Goal: Use online tool/utility: Use online tool/utility

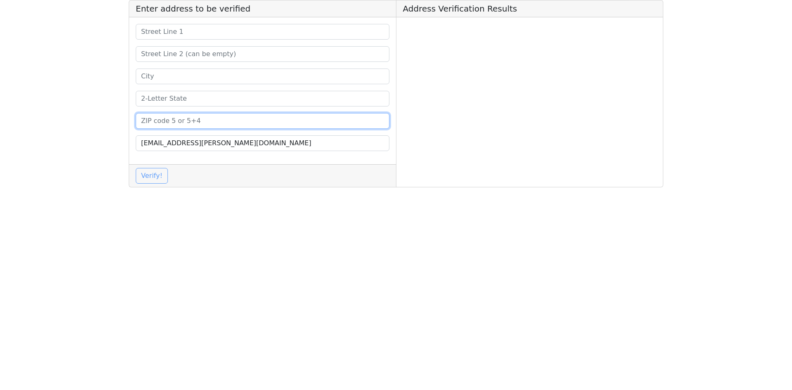
click at [204, 120] on input at bounding box center [263, 121] width 254 height 16
paste input "48375"
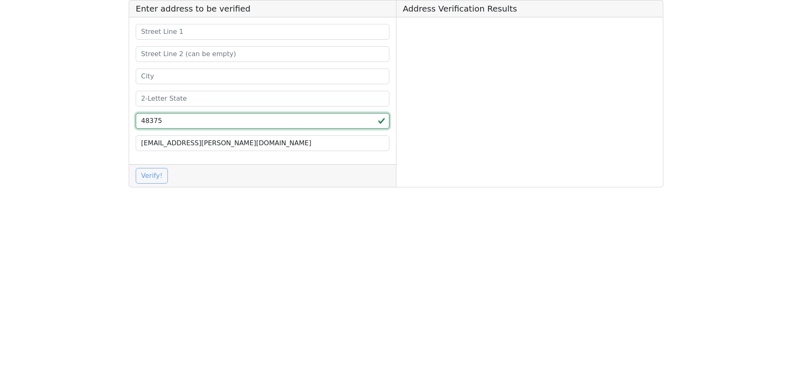
type input "48375"
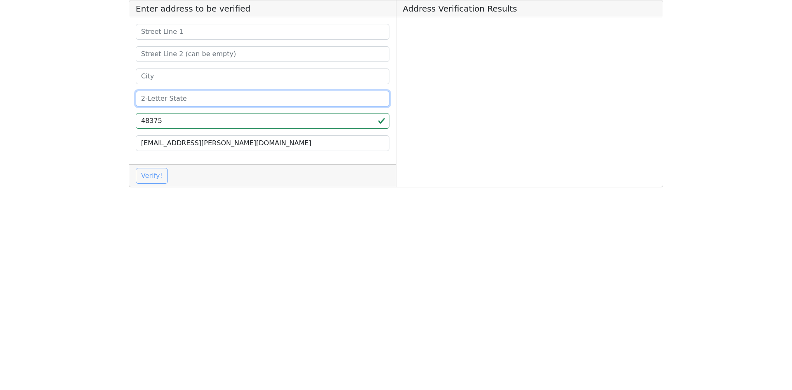
click at [190, 95] on input at bounding box center [263, 99] width 254 height 16
type input "MI"
click at [172, 79] on input at bounding box center [263, 76] width 254 height 16
paste input "Novi"
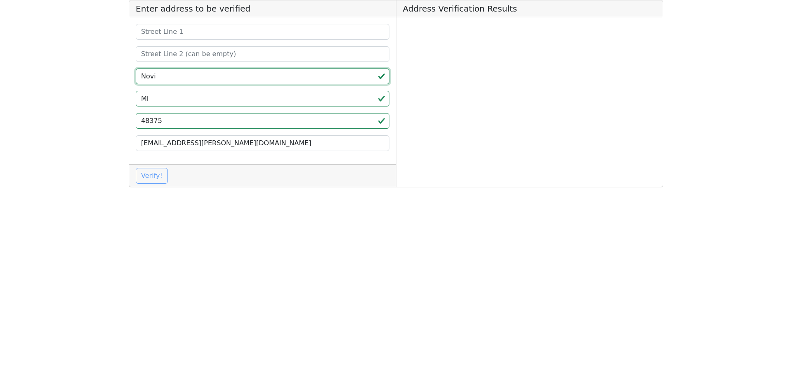
type input "Novi"
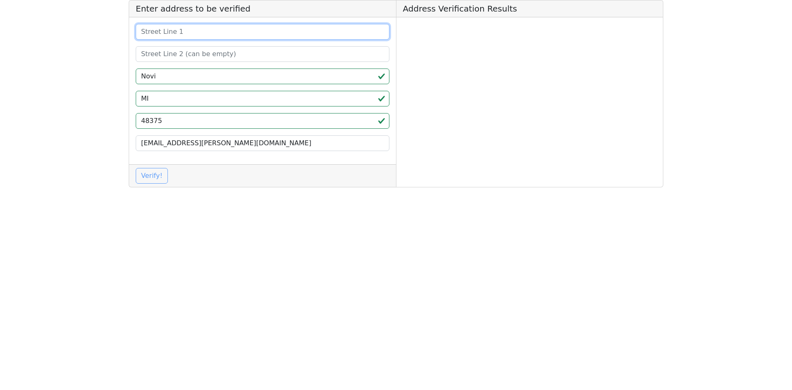
click at [194, 29] on input at bounding box center [263, 32] width 254 height 16
paste input "[STREET_ADDRESS]"
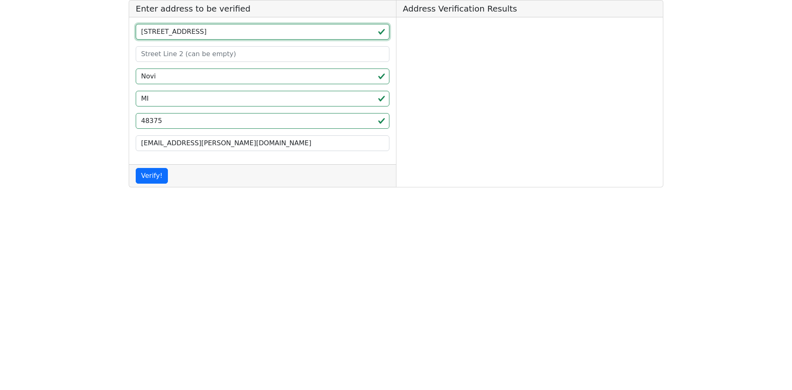
type input "[STREET_ADDRESS]"
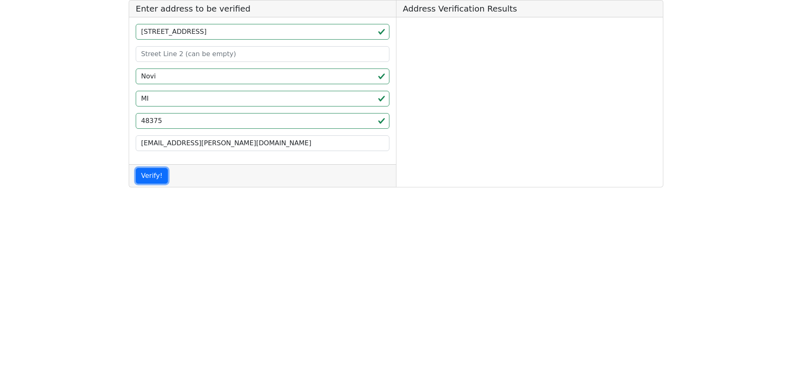
click at [151, 178] on button "Verify!" at bounding box center [152, 176] width 32 height 16
